Goal: Register for event/course

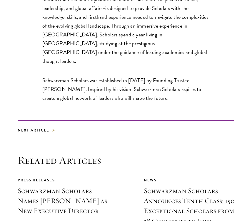
scroll to position [992, 0]
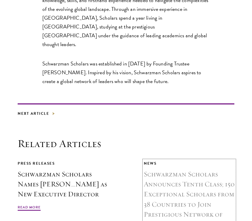
click at [164, 169] on h3 "Schwarzman Scholars Announces Tenth Class; 150 Exceptional Scholars from 38 Cou…" at bounding box center [189, 224] width 91 height 110
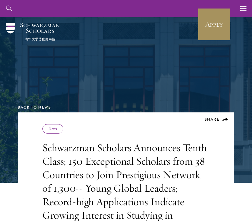
click at [206, 27] on link "Apply" at bounding box center [214, 24] width 33 height 33
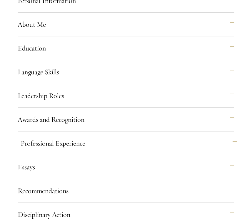
scroll to position [557, 0]
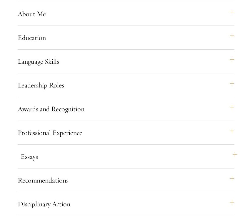
click at [116, 164] on button "Essays" at bounding box center [129, 157] width 217 height 14
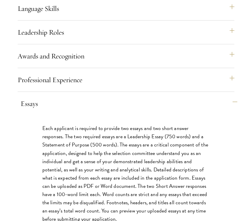
scroll to position [613, 0]
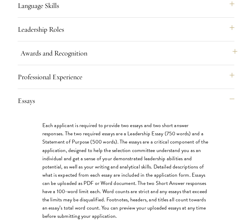
click at [111, 60] on button "Awards and Recognition" at bounding box center [129, 53] width 217 height 14
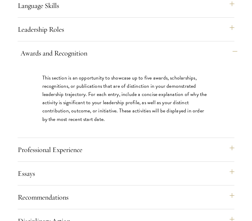
click at [110, 60] on button "Awards and Recognition" at bounding box center [129, 53] width 217 height 14
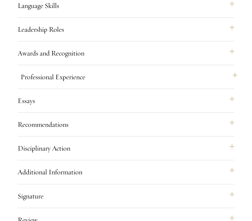
click at [102, 84] on button "Professional Experience" at bounding box center [129, 77] width 217 height 14
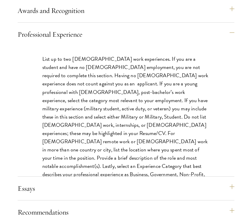
scroll to position [660, 0]
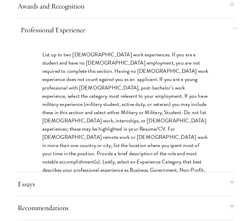
click at [95, 37] on button "Professional Experience" at bounding box center [129, 30] width 217 height 14
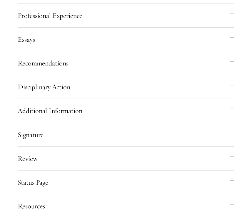
scroll to position [682, 0]
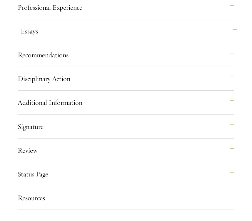
click at [93, 38] on button "Essays" at bounding box center [129, 31] width 217 height 14
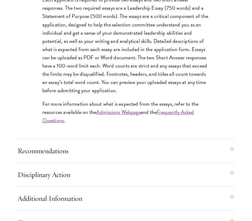
scroll to position [742, 0]
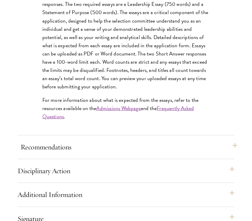
click at [56, 154] on button "Recommendations" at bounding box center [129, 147] width 217 height 14
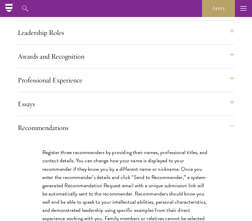
scroll to position [608, 0]
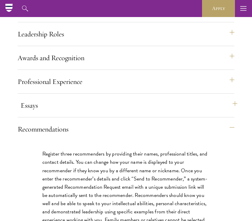
click at [98, 113] on button "Essays" at bounding box center [129, 105] width 217 height 14
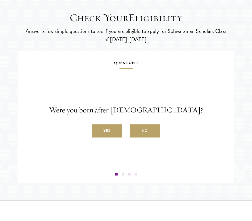
scroll to position [1082, 0]
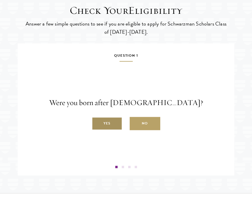
click at [117, 131] on label "Yes" at bounding box center [107, 123] width 31 height 13
click at [97, 123] on input "Yes" at bounding box center [94, 120] width 5 height 5
click at [107, 131] on label "Yes" at bounding box center [107, 123] width 31 height 13
click at [97, 123] on input "Yes" at bounding box center [94, 120] width 5 height 5
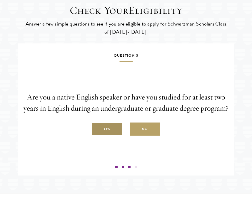
click at [109, 136] on label "Yes" at bounding box center [107, 129] width 31 height 13
click at [97, 129] on input "Yes" at bounding box center [94, 125] width 5 height 5
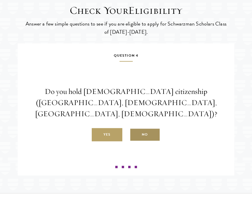
click at [139, 142] on label "No" at bounding box center [145, 134] width 31 height 13
click at [135, 134] on input "No" at bounding box center [132, 131] width 5 height 5
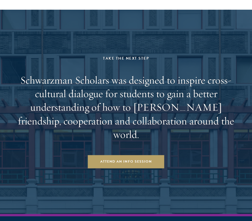
scroll to position [1588, 0]
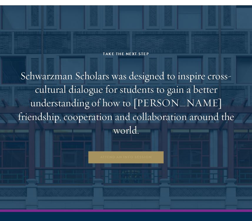
click at [119, 157] on link "Attend an Info Session" at bounding box center [126, 157] width 76 height 13
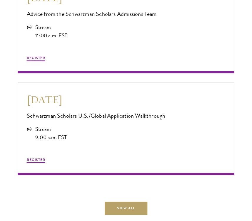
scroll to position [1605, 0]
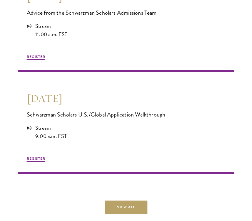
click at [133, 211] on link "View All" at bounding box center [126, 207] width 43 height 13
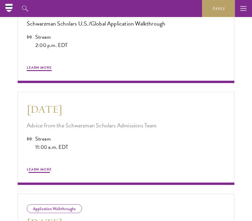
scroll to position [431, 0]
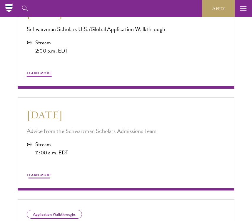
click at [44, 174] on span "Learn More" at bounding box center [39, 176] width 25 height 7
